Goal: Task Accomplishment & Management: Use online tool/utility

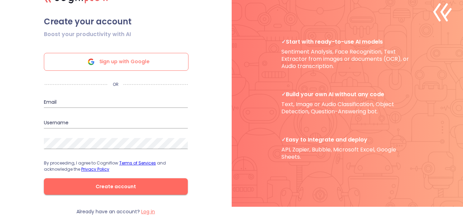
scroll to position [11, 0]
click at [135, 99] on input "email" at bounding box center [116, 102] width 144 height 11
type input "[EMAIL_ADDRESS][DOMAIN_NAME]"
type input "niddhhiipatellll"
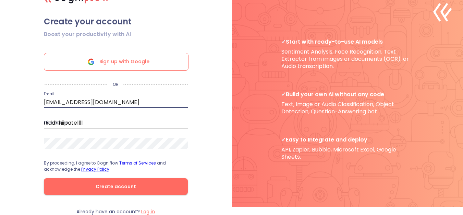
click at [133, 124] on input "niddhhiipatellll" at bounding box center [116, 122] width 144 height 11
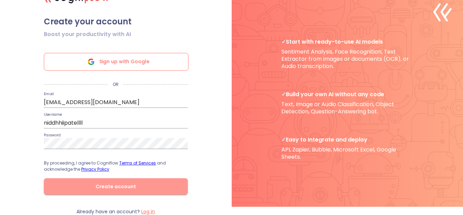
click at [112, 186] on span "Create account" at bounding box center [116, 186] width 122 height 9
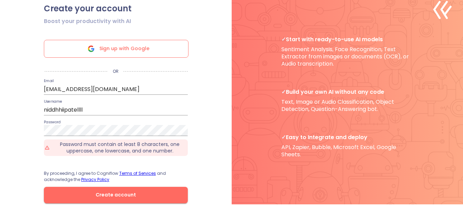
scroll to position [0, 0]
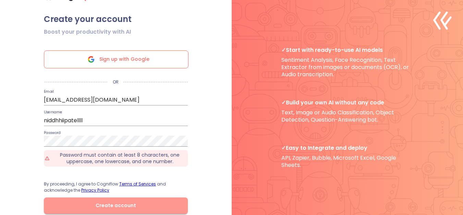
click at [153, 209] on span "Create account" at bounding box center [116, 205] width 122 height 9
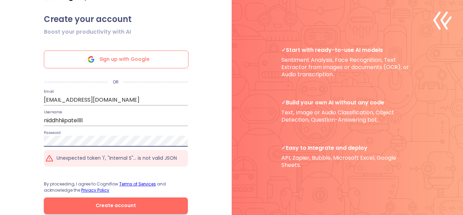
drag, startPoint x: 166, startPoint y: 212, endPoint x: 167, endPoint y: 215, distance: 3.6
click at [166, 214] on button "Create account" at bounding box center [116, 205] width 144 height 16
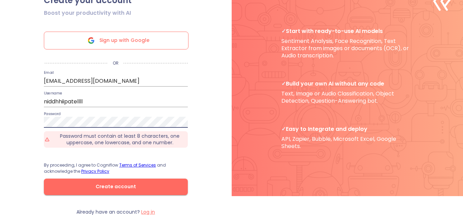
scroll to position [22, 0]
click at [80, 183] on span "Create account" at bounding box center [116, 186] width 122 height 9
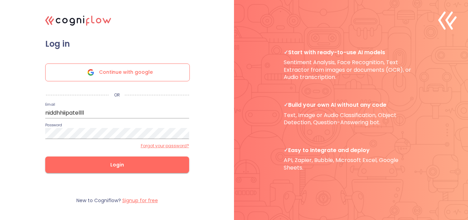
click at [136, 164] on span "Login" at bounding box center [117, 164] width 122 height 9
type input "[EMAIL_ADDRESS][DOMAIN_NAME]"
click at [155, 166] on span "Login" at bounding box center [117, 164] width 122 height 9
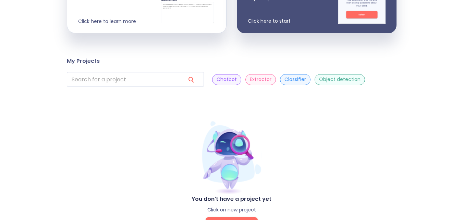
scroll to position [232, 0]
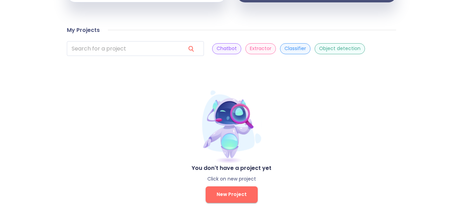
click at [217, 48] on p "Chatbot" at bounding box center [227, 48] width 20 height 7
click at [221, 195] on span "New Project" at bounding box center [232, 194] width 30 height 9
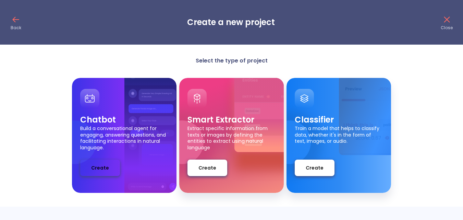
click at [98, 168] on span "Create" at bounding box center [100, 167] width 18 height 9
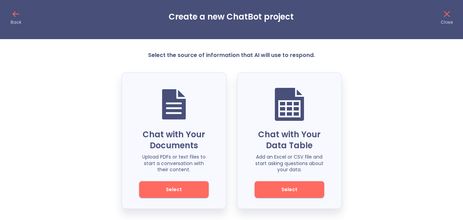
scroll to position [7, 0]
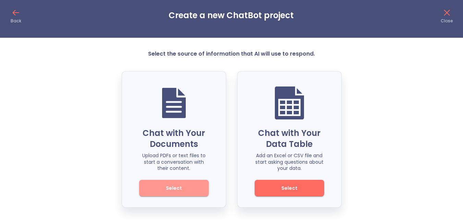
click at [188, 187] on span "Select" at bounding box center [174, 188] width 46 height 9
